Goal: Information Seeking & Learning: Check status

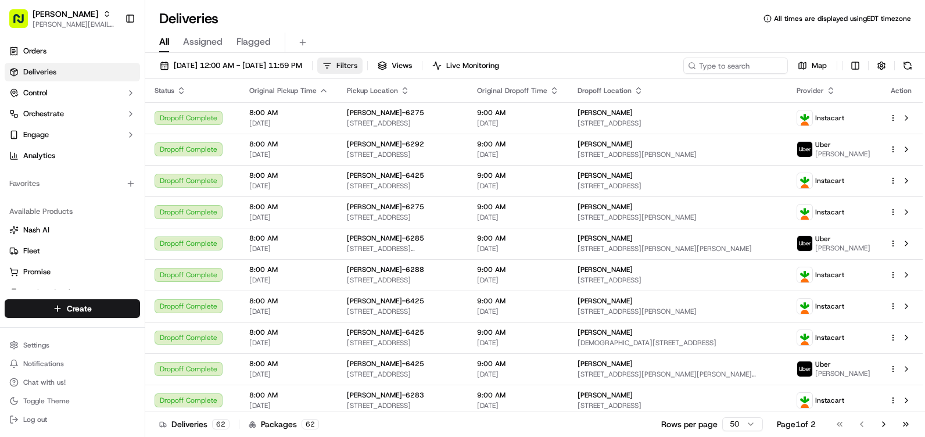
click at [363, 67] on button "Filters" at bounding box center [339, 66] width 45 height 16
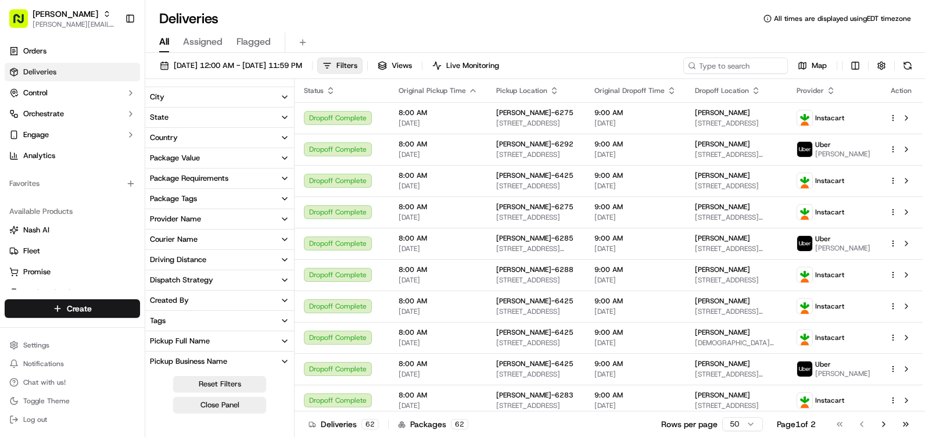
scroll to position [58, 0]
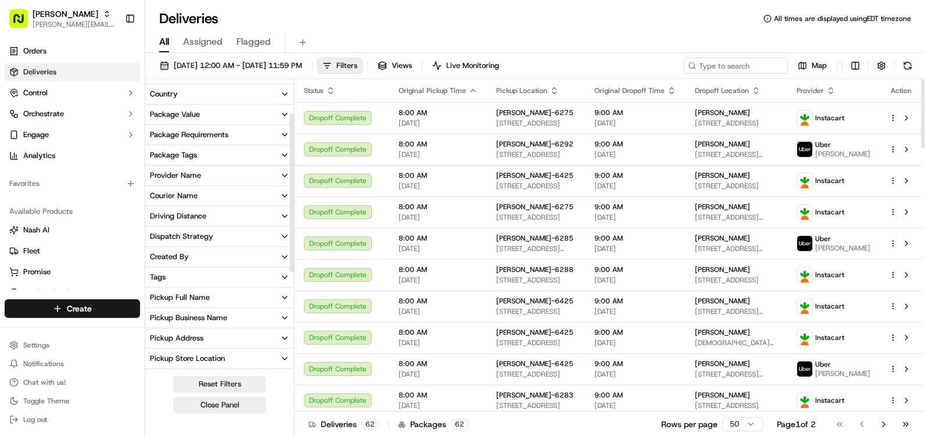
click at [237, 318] on button "Pickup Business Name" at bounding box center [219, 318] width 149 height 20
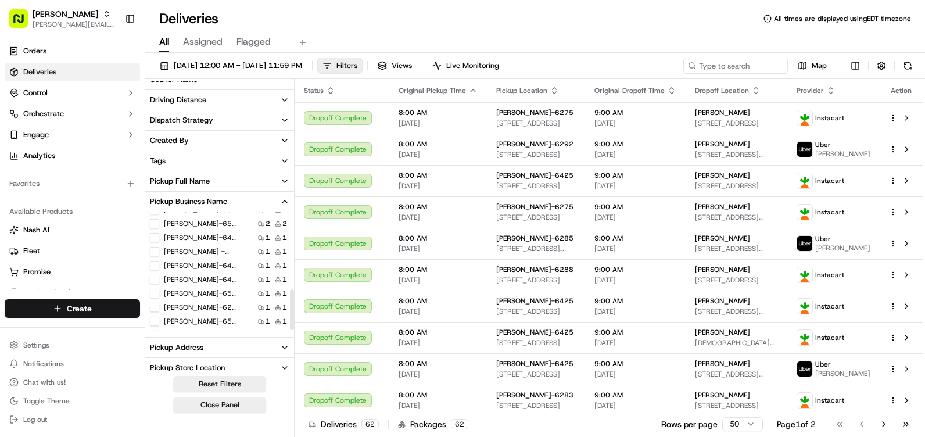
scroll to position [233, 0]
click at [193, 301] on label "[PERSON_NAME]-6560" at bounding box center [201, 303] width 74 height 9
click at [159, 301] on button "[PERSON_NAME]-6560" at bounding box center [154, 303] width 9 height 9
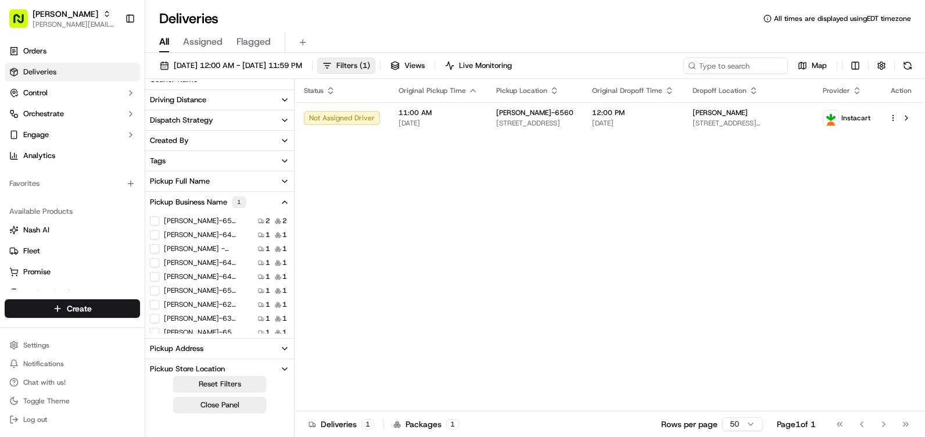
click at [287, 206] on icon "button" at bounding box center [284, 202] width 9 height 9
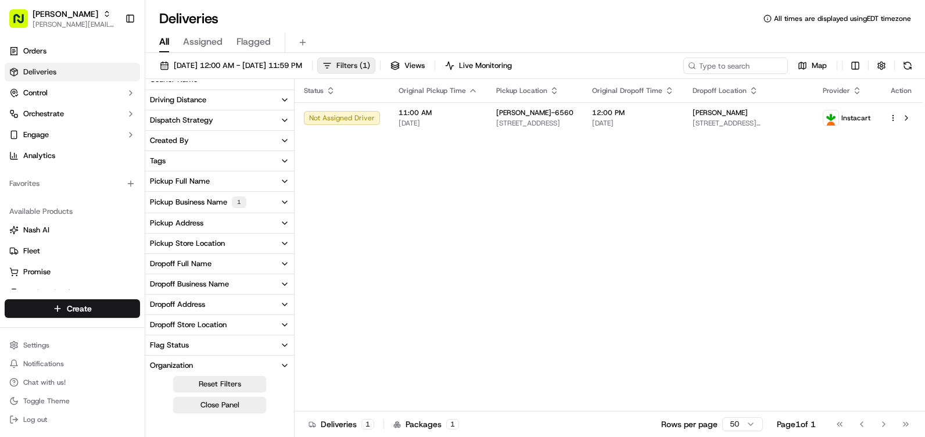
click at [370, 70] on span "Filters ( 1 )" at bounding box center [354, 65] width 34 height 10
